Goal: Navigation & Orientation: Find specific page/section

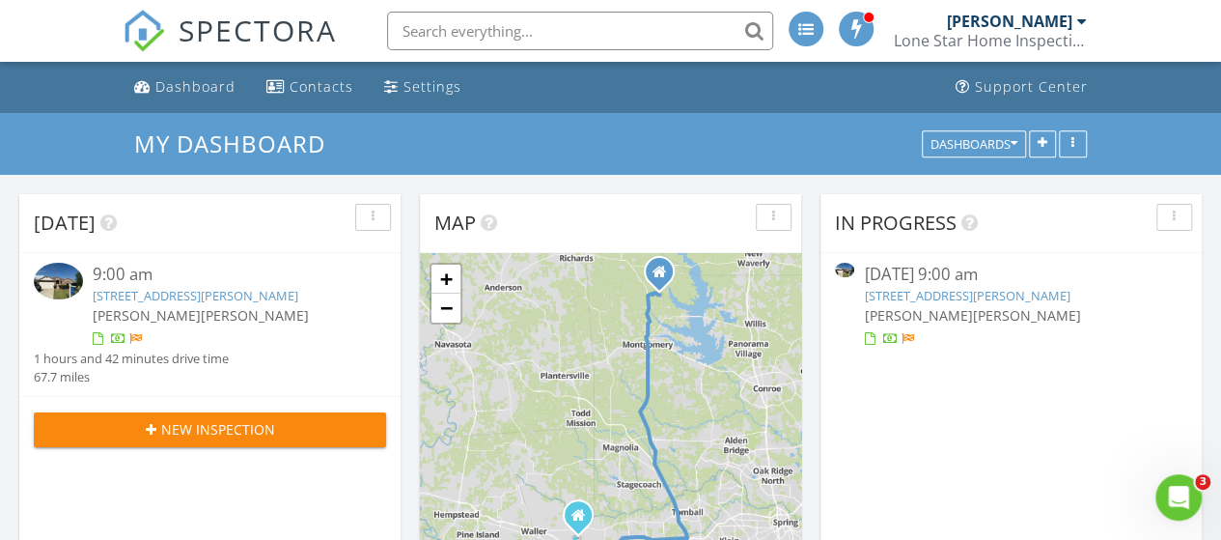
click at [999, 20] on div "[PERSON_NAME]" at bounding box center [1009, 21] width 125 height 19
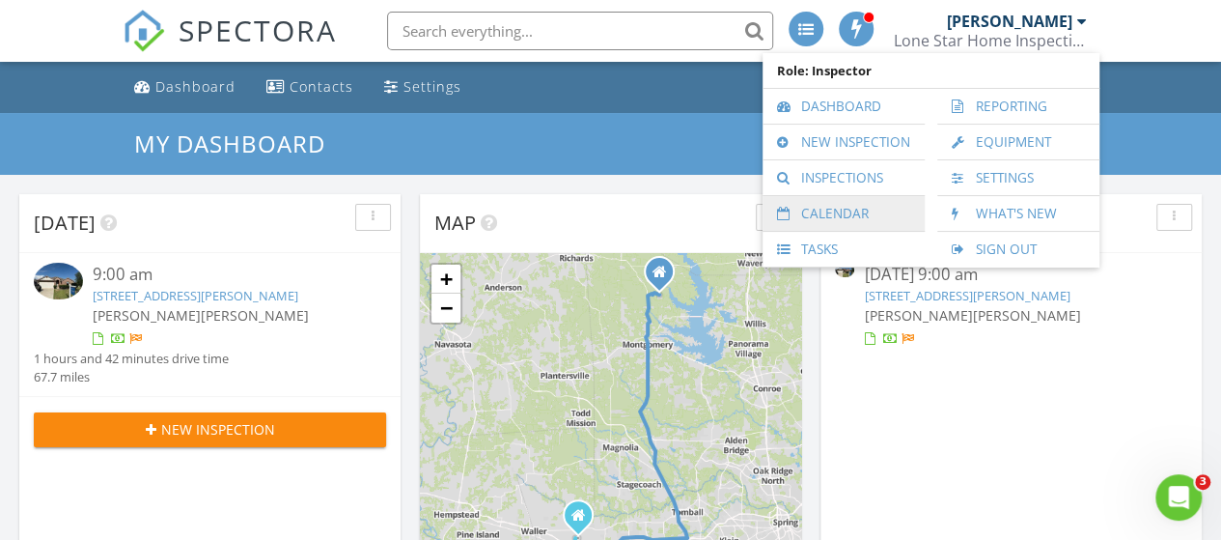
click at [852, 209] on link "Calendar" at bounding box center [843, 213] width 143 height 35
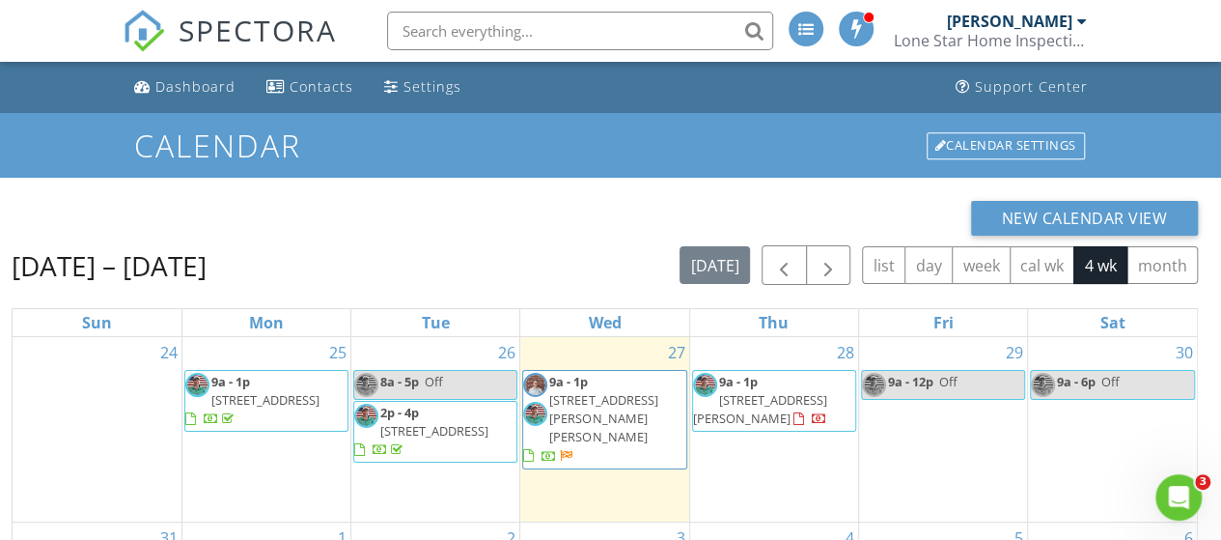
click at [1083, 18] on div at bounding box center [1082, 21] width 10 height 15
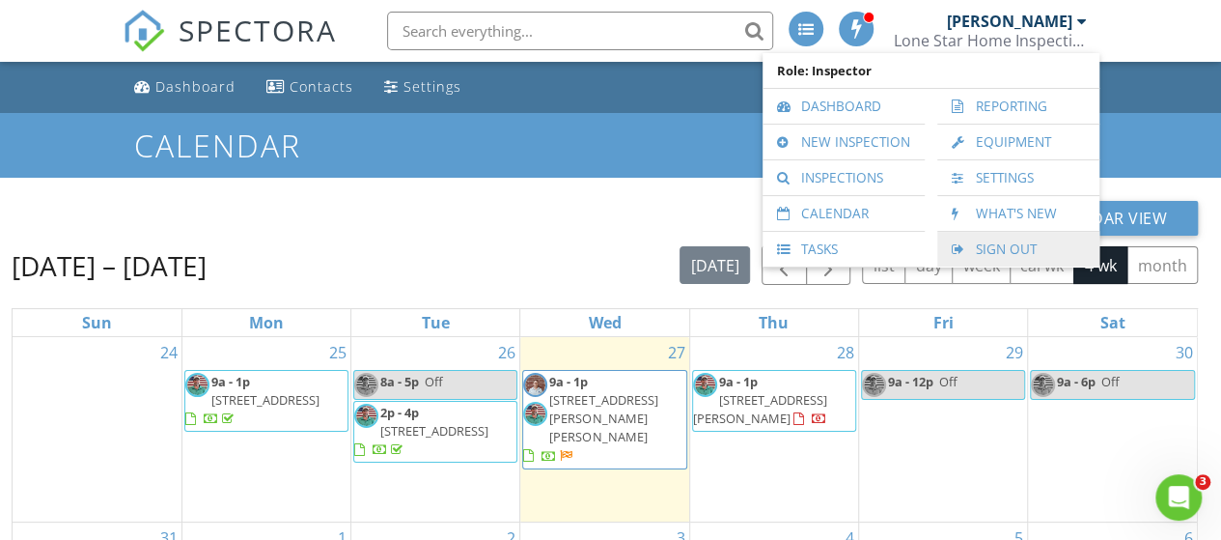
click at [1020, 238] on link "Sign Out" at bounding box center [1018, 249] width 143 height 35
